Goal: Navigation & Orientation: Find specific page/section

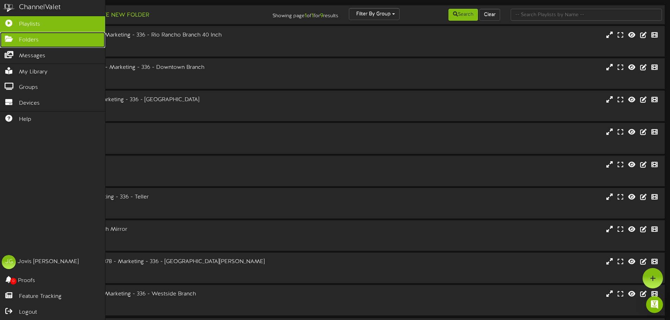
click at [8, 39] on icon at bounding box center [9, 38] width 18 height 5
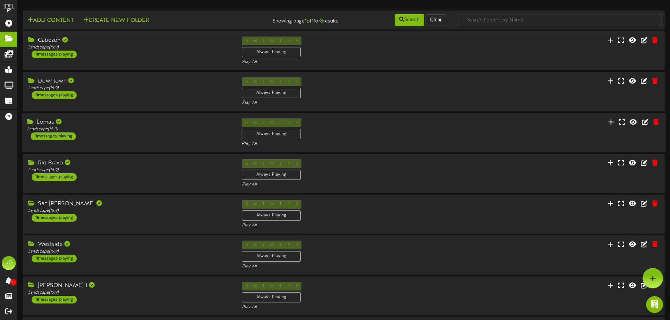
click at [42, 124] on div "Lomas" at bounding box center [129, 122] width 204 height 8
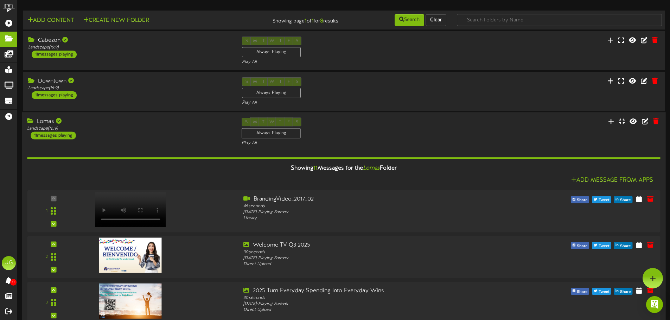
click at [41, 119] on div "Lomas" at bounding box center [129, 121] width 204 height 8
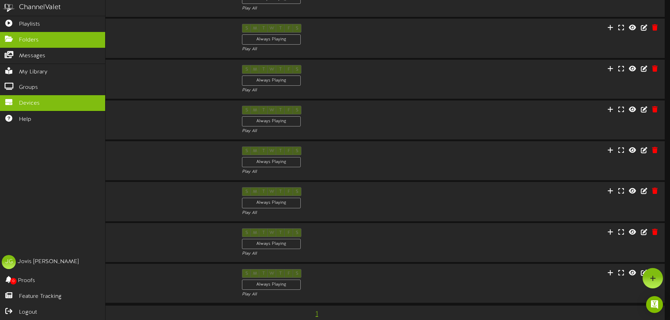
scroll to position [35, 0]
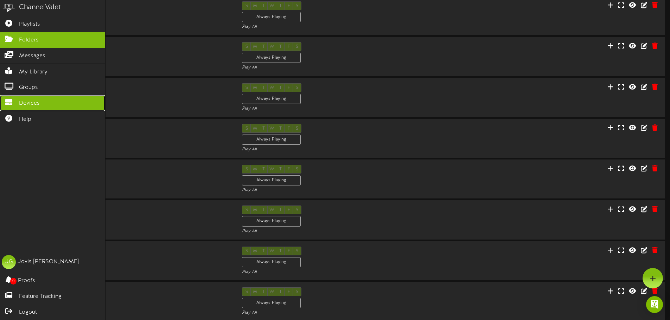
click at [22, 101] on span "Devices" at bounding box center [29, 103] width 21 height 8
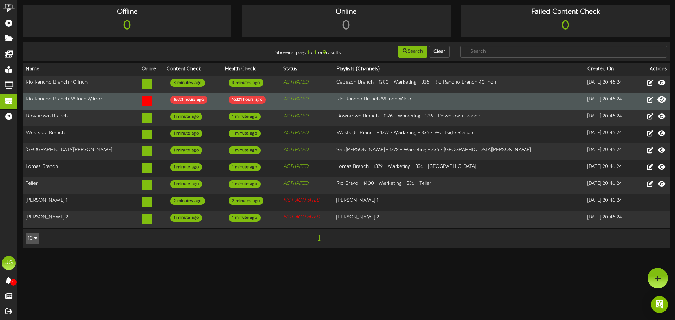
click at [661, 101] on icon at bounding box center [661, 100] width 8 height 8
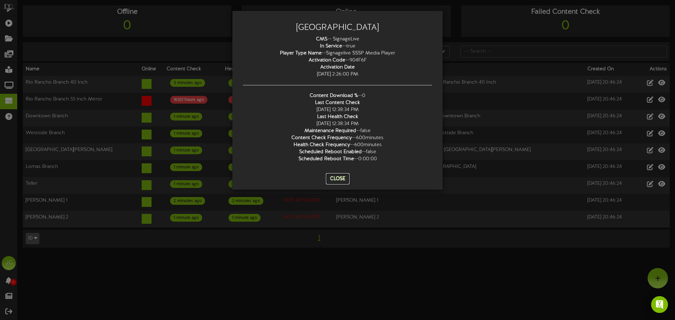
click at [337, 181] on button "Close" at bounding box center [338, 178] width 24 height 11
